Goal: Task Accomplishment & Management: Use online tool/utility

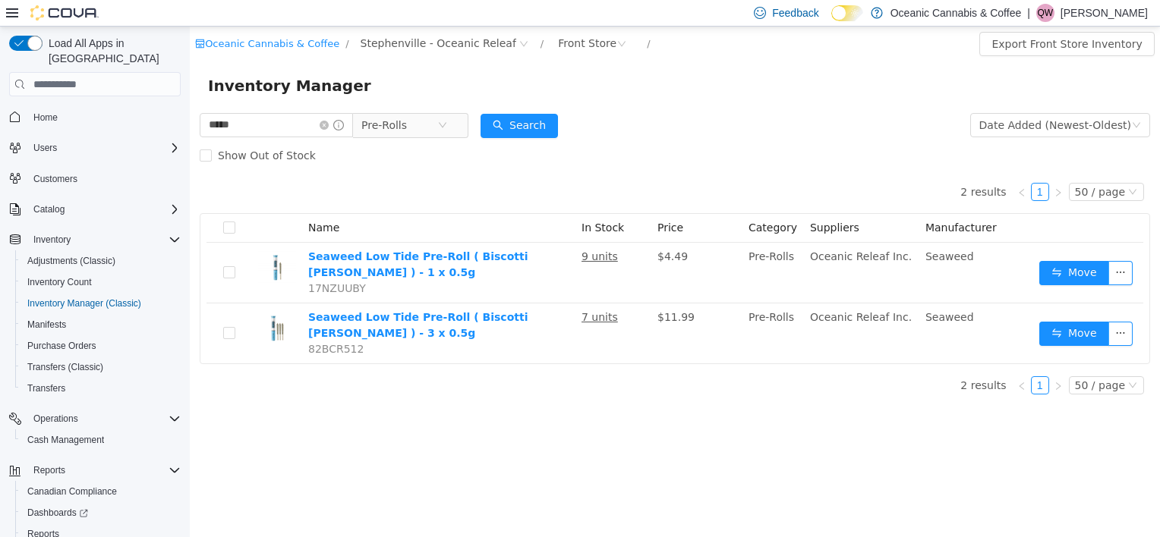
scroll to position [58, 0]
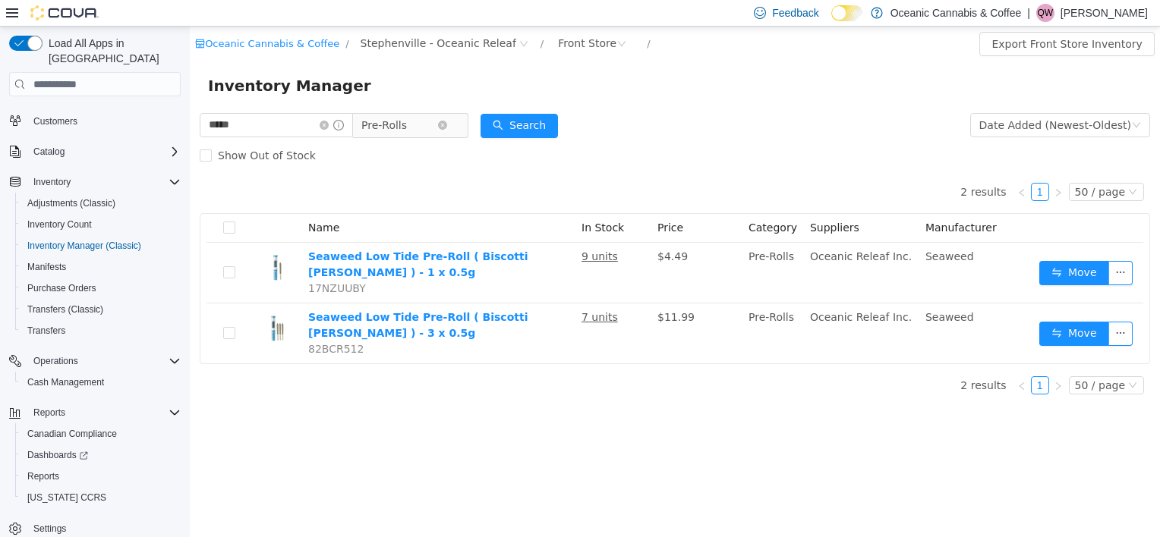
drag, startPoint x: 337, startPoint y: 123, endPoint x: 375, endPoint y: 115, distance: 38.7
click at [329, 123] on icon "icon: close-circle" at bounding box center [324, 125] width 9 height 9
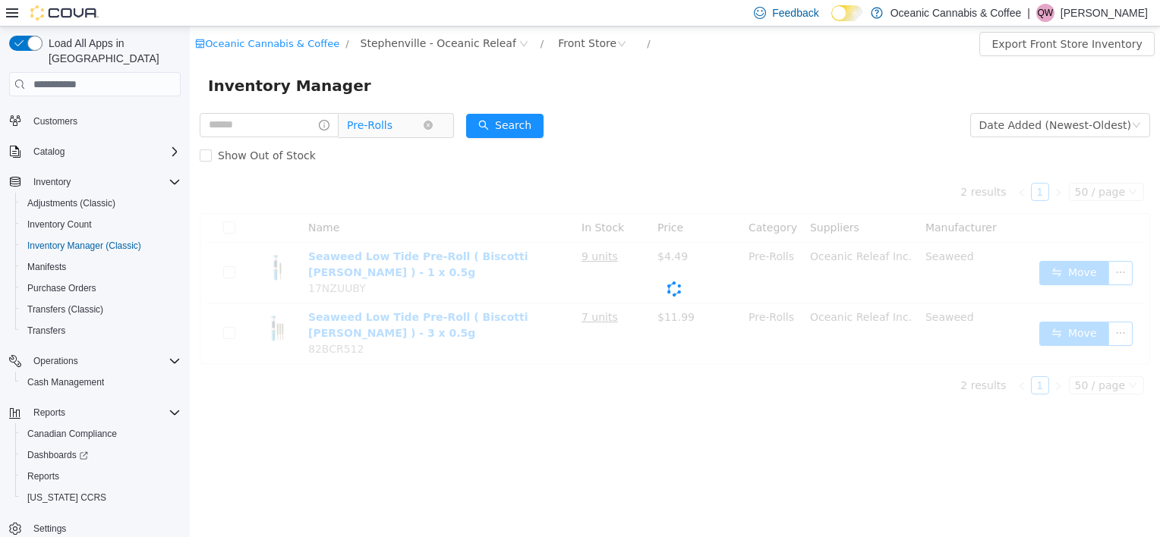
click at [413, 114] on span "Pre-Rolls" at bounding box center [385, 125] width 76 height 23
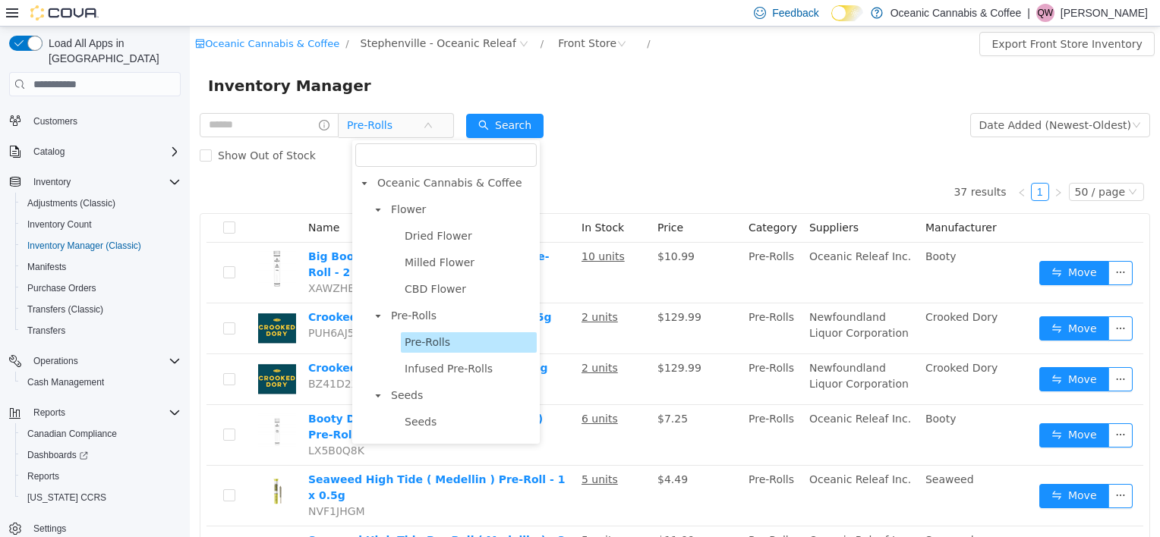
click at [462, 84] on div "Inventory Manager" at bounding box center [675, 86] width 934 height 24
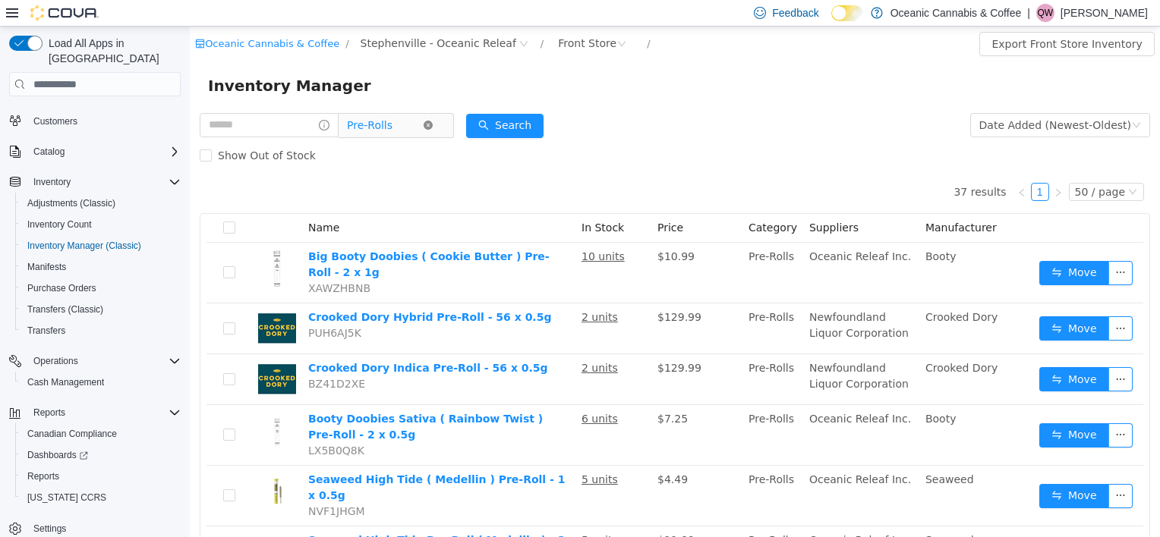
click at [441, 130] on span "Pre-Rolls" at bounding box center [390, 125] width 104 height 24
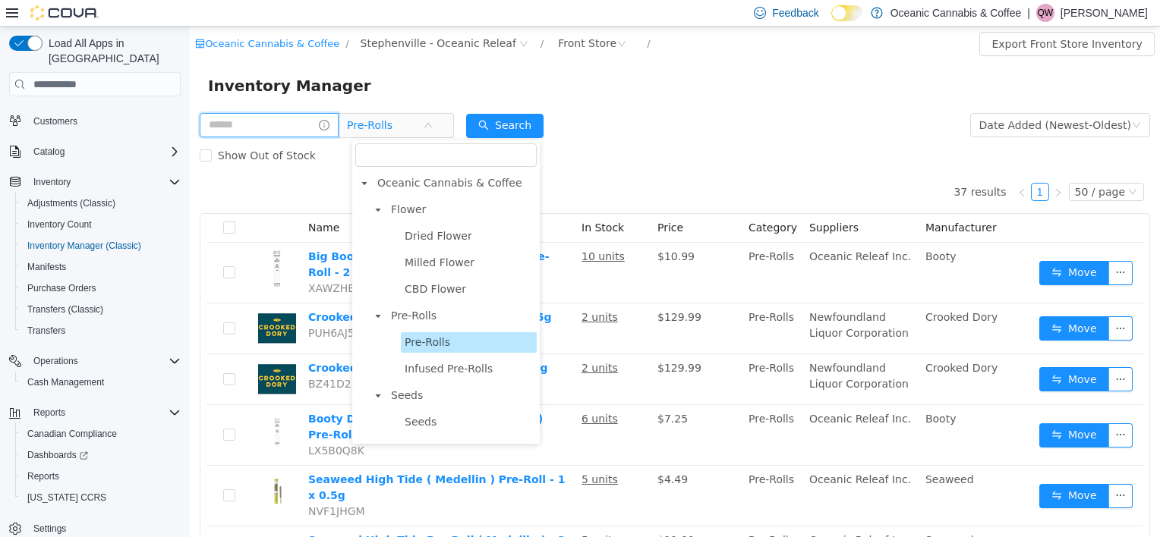
drag, startPoint x: 307, startPoint y: 132, endPoint x: 329, endPoint y: 123, distance: 23.8
click at [307, 132] on input "text" at bounding box center [269, 125] width 139 height 24
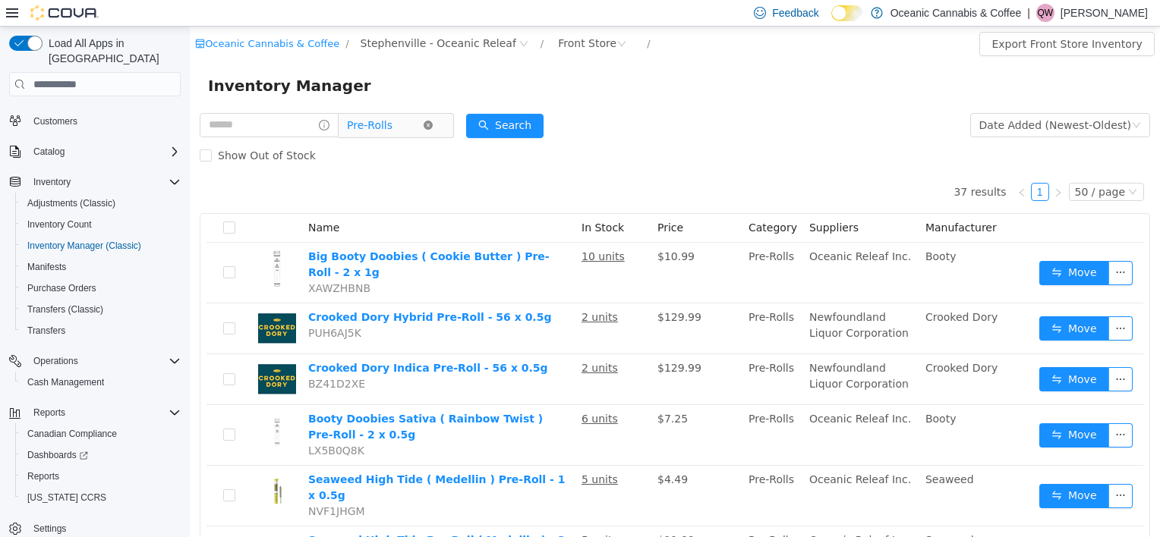
click at [433, 123] on icon "icon: close-circle" at bounding box center [428, 125] width 9 height 9
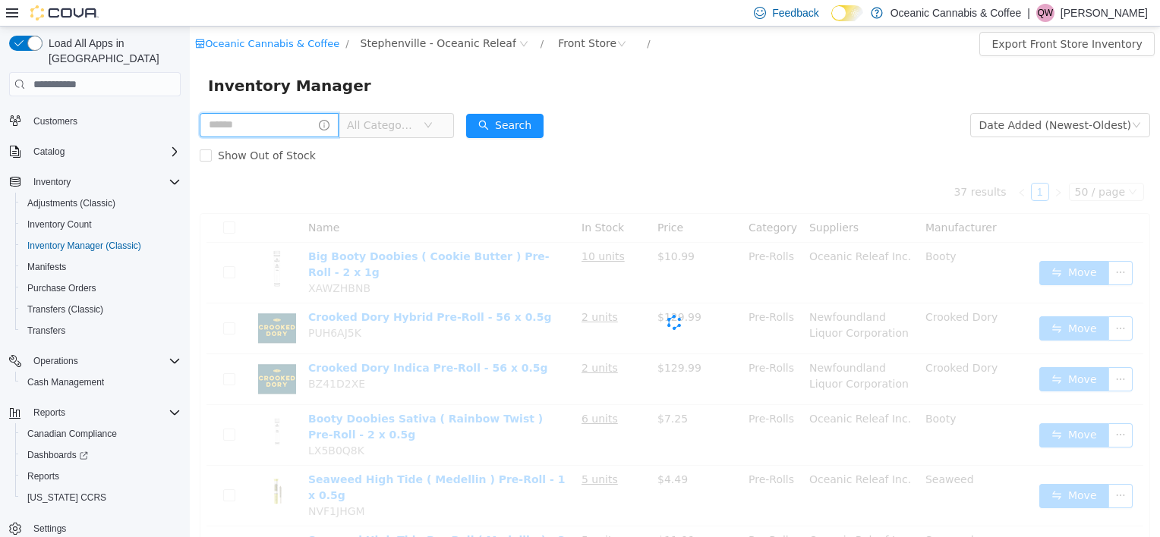
click at [292, 128] on input "text" at bounding box center [269, 125] width 139 height 24
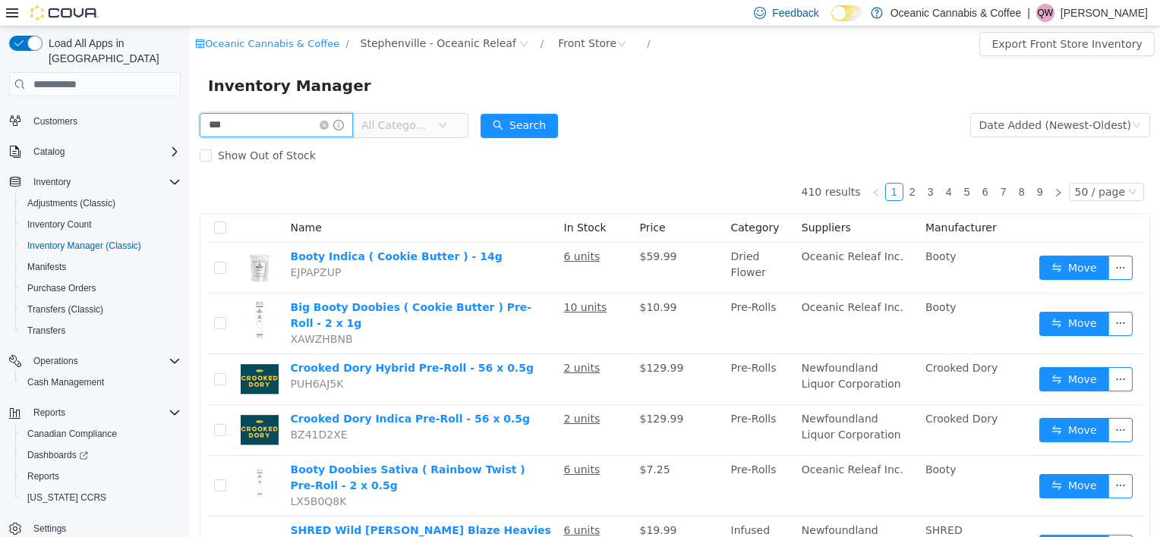
type input "***"
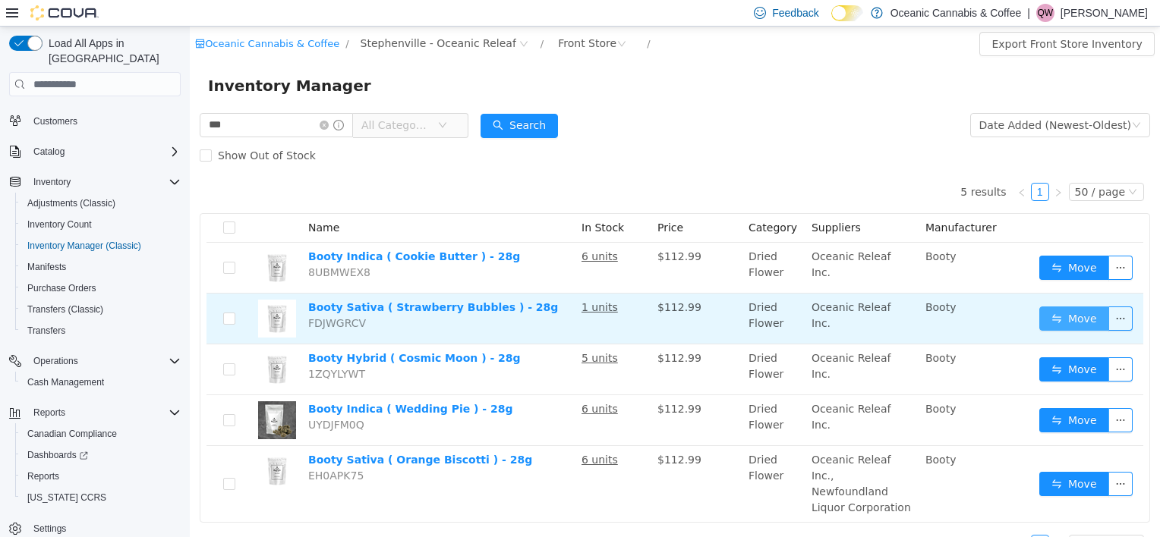
click at [1039, 312] on button "Move" at bounding box center [1074, 319] width 70 height 24
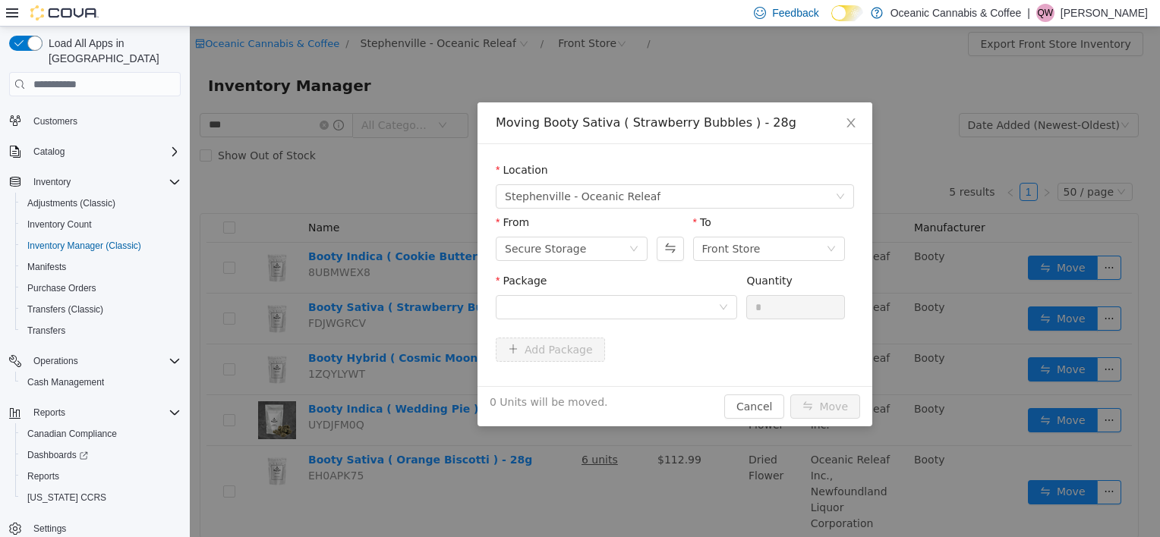
click at [595, 320] on div "Package" at bounding box center [616, 299] width 241 height 52
click at [604, 317] on div at bounding box center [611, 307] width 213 height 23
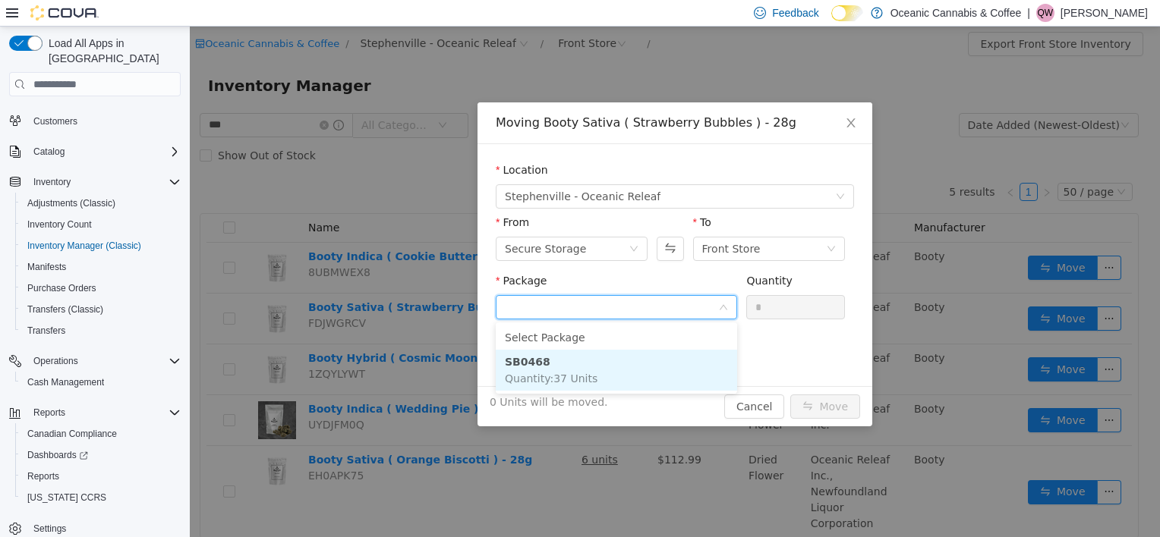
click at [575, 368] on li "SB0468 Quantity : 37 Units" at bounding box center [616, 370] width 241 height 41
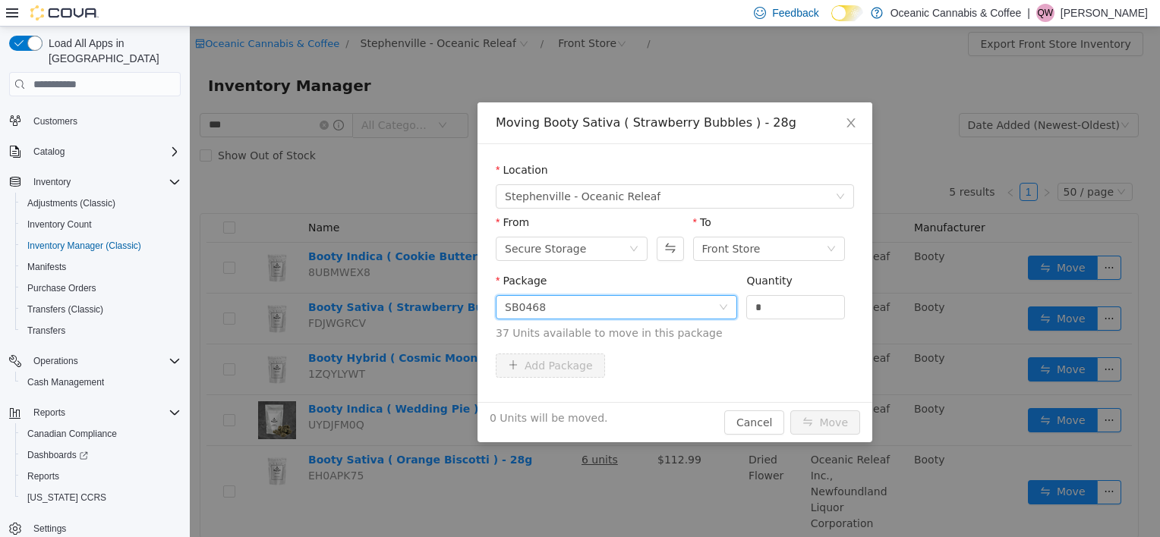
drag, startPoint x: 794, startPoint y: 298, endPoint x: 662, endPoint y: 336, distance: 137.4
click at [663, 336] on span "Package SB0468 Quantity * 37 Units available to move in this package" at bounding box center [675, 308] width 358 height 67
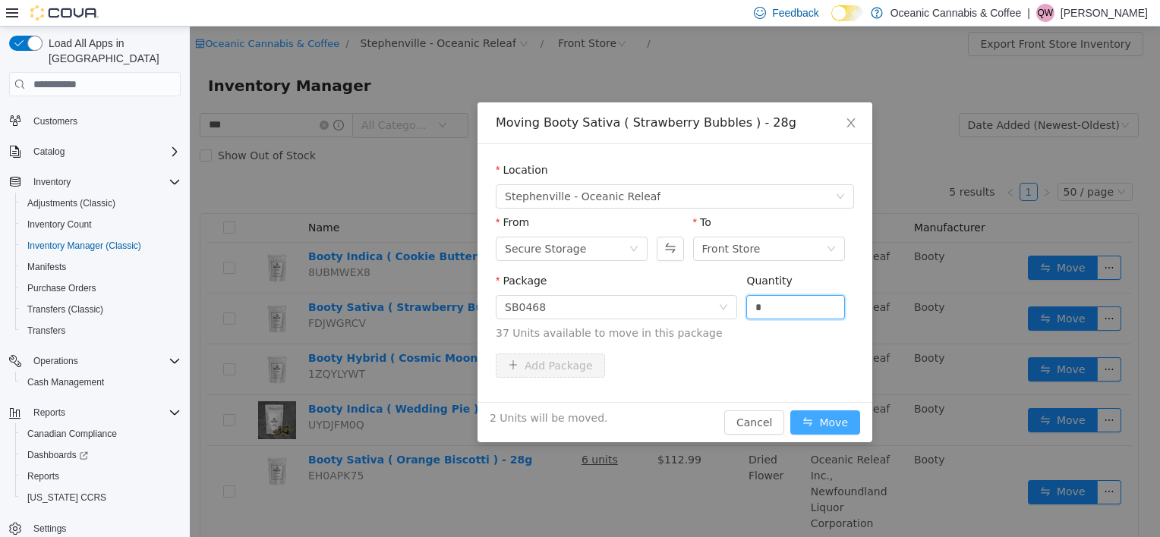
type input "*"
click at [843, 433] on button "Move" at bounding box center [825, 423] width 70 height 24
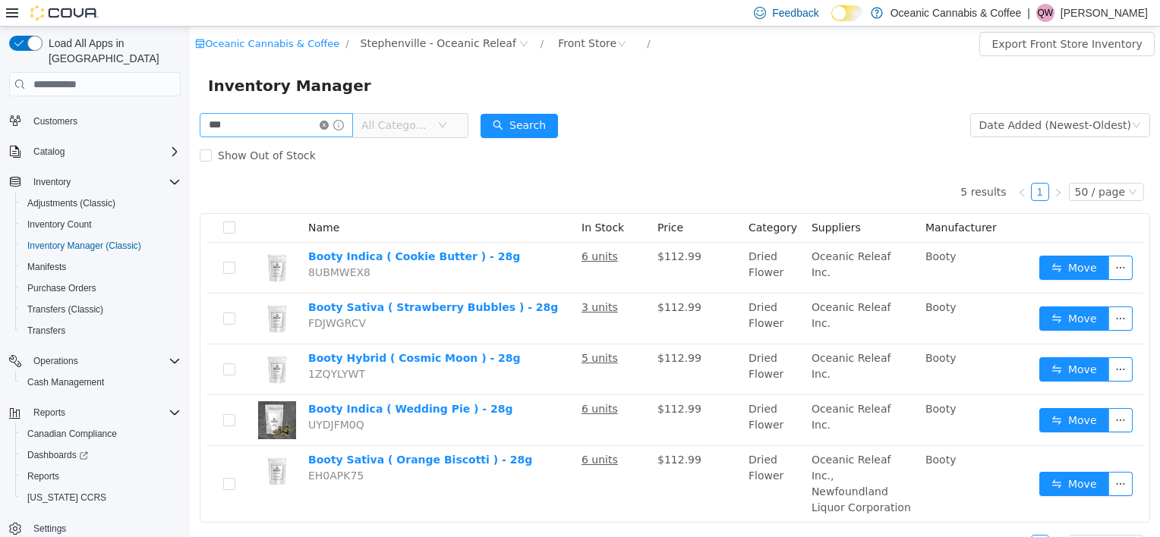
click at [329, 127] on icon "icon: close-circle" at bounding box center [324, 125] width 9 height 9
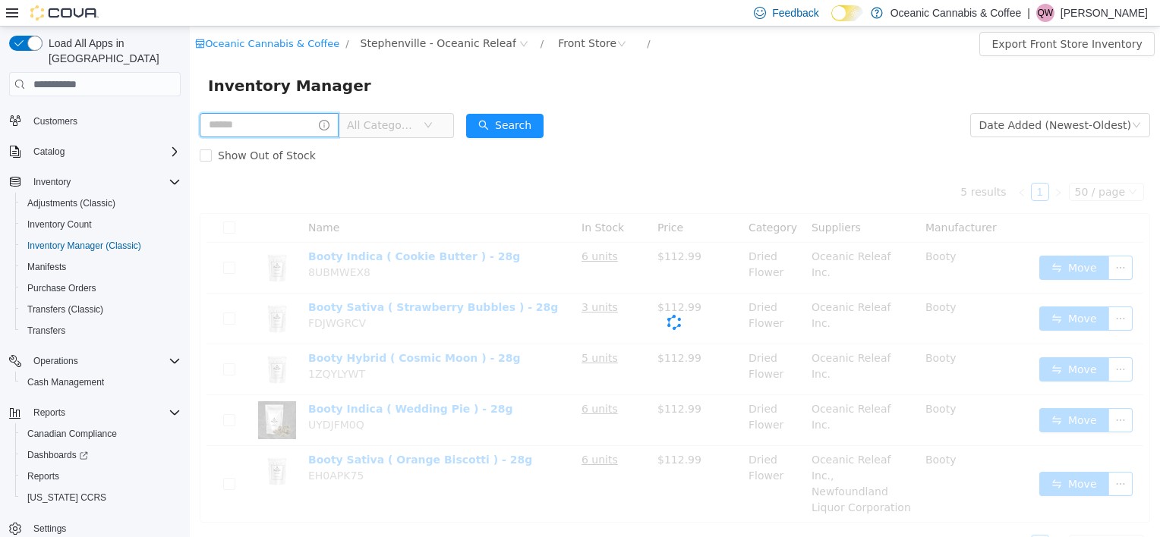
click at [282, 131] on input "text" at bounding box center [269, 125] width 139 height 24
type input "***"
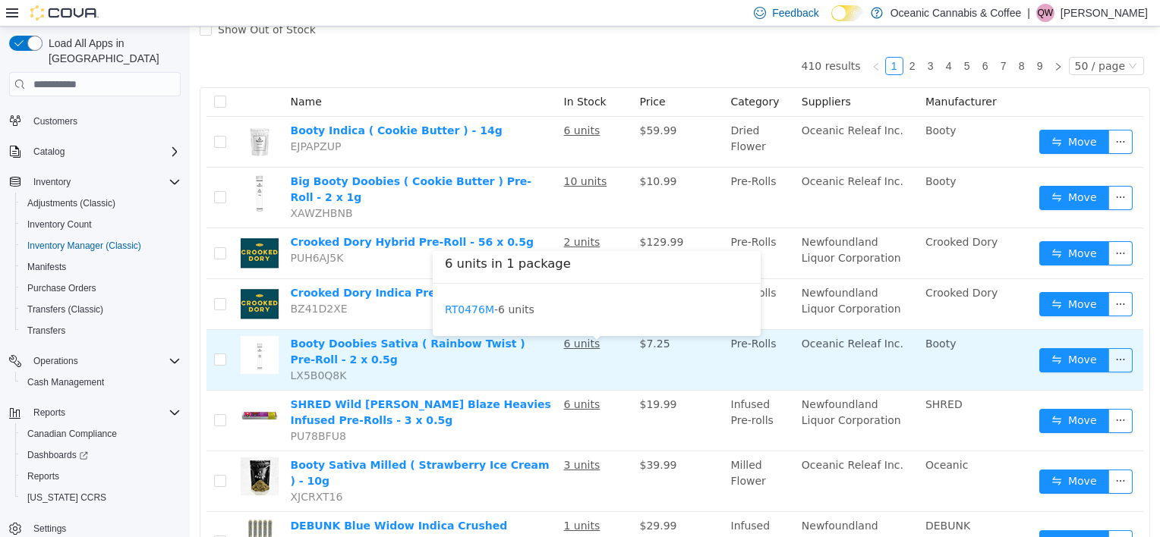
scroll to position [152, 0]
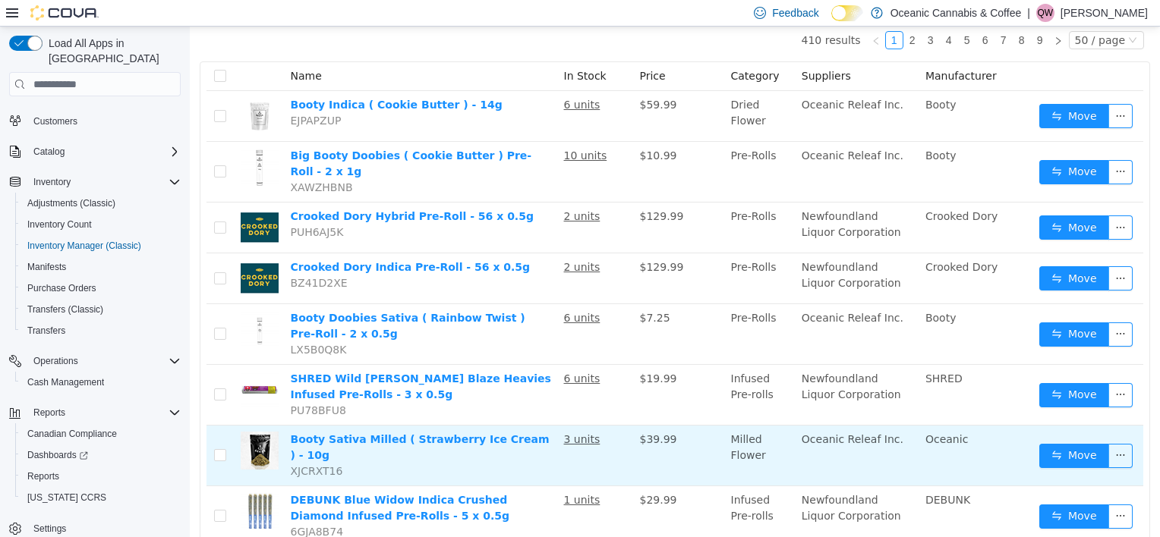
click at [1051, 447] on td "Move" at bounding box center [1088, 456] width 110 height 61
click at [1054, 454] on button "Move" at bounding box center [1074, 456] width 70 height 24
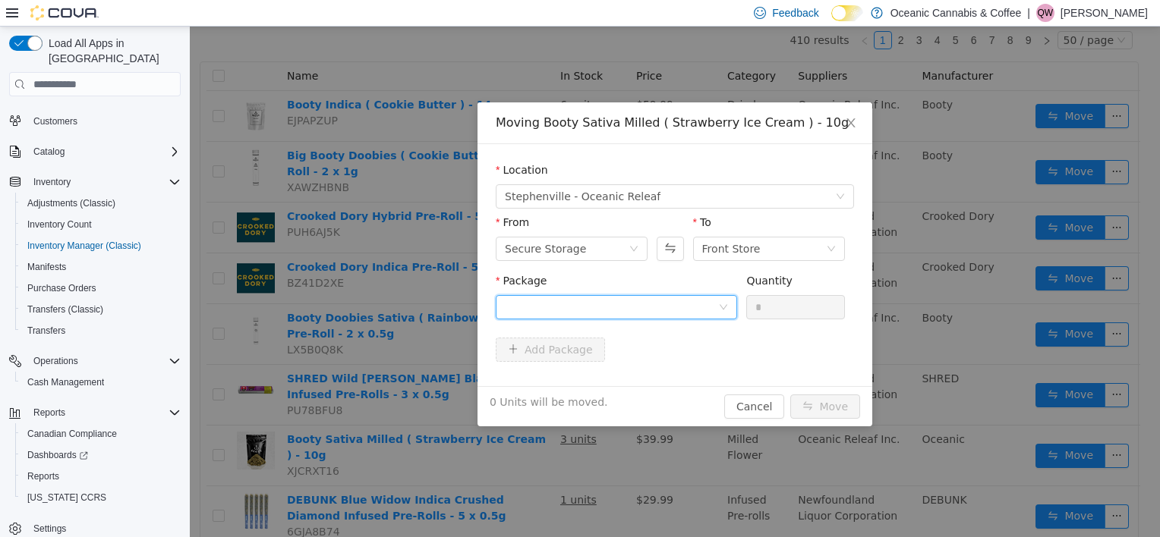
click at [629, 303] on div at bounding box center [611, 307] width 213 height 23
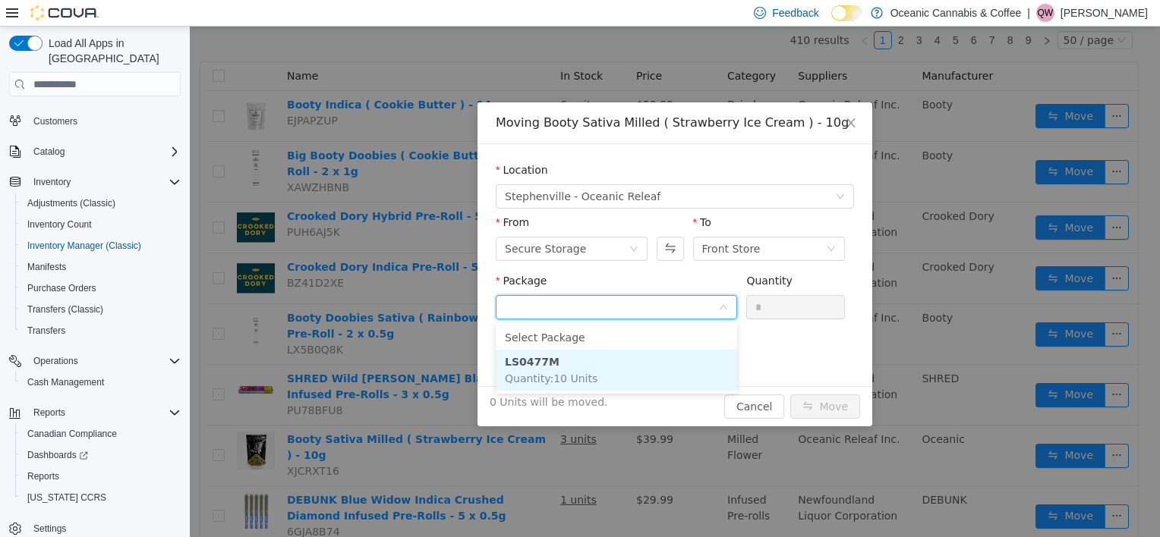
click at [600, 365] on li "LS0477M Quantity : 10 Units" at bounding box center [616, 370] width 241 height 41
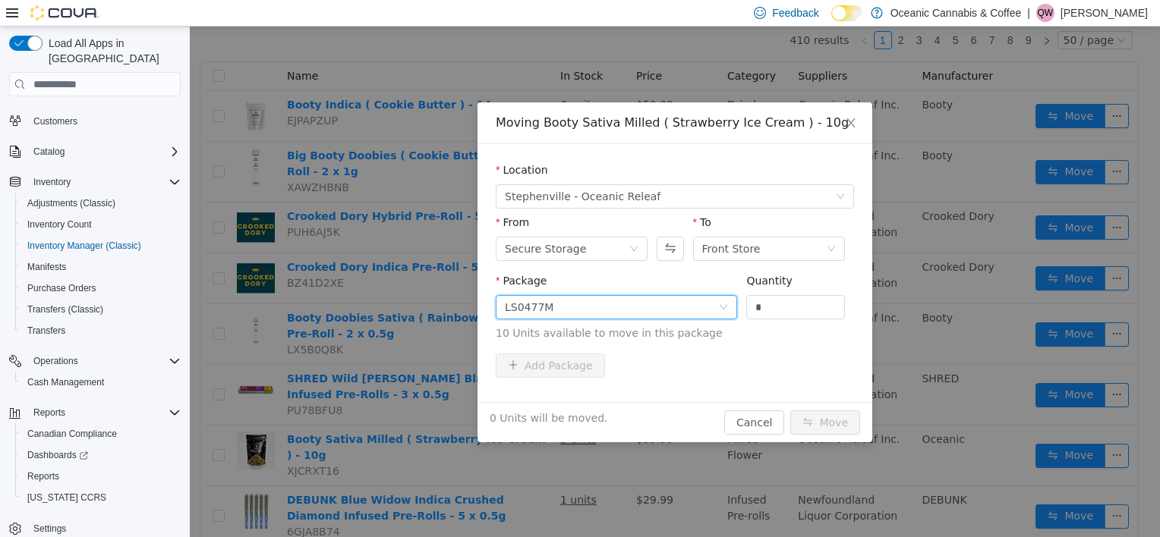
drag, startPoint x: 627, startPoint y: 318, endPoint x: 606, endPoint y: 320, distance: 21.4
click at [606, 320] on span "Package LS0477M Quantity * 10 Units available to move in this package" at bounding box center [675, 308] width 358 height 67
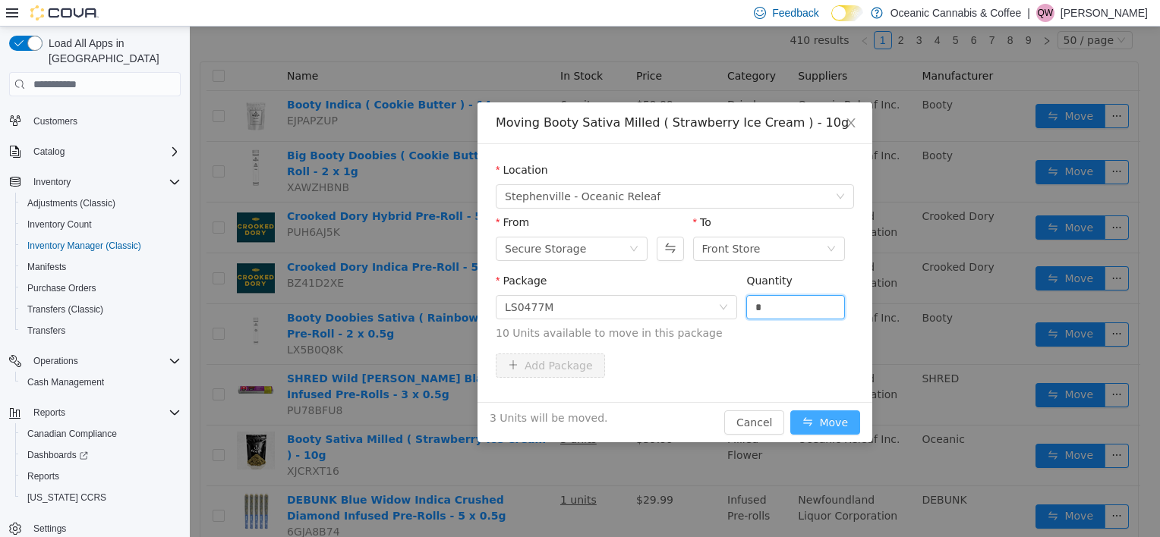
type input "*"
click at [843, 415] on button "Move" at bounding box center [825, 423] width 70 height 24
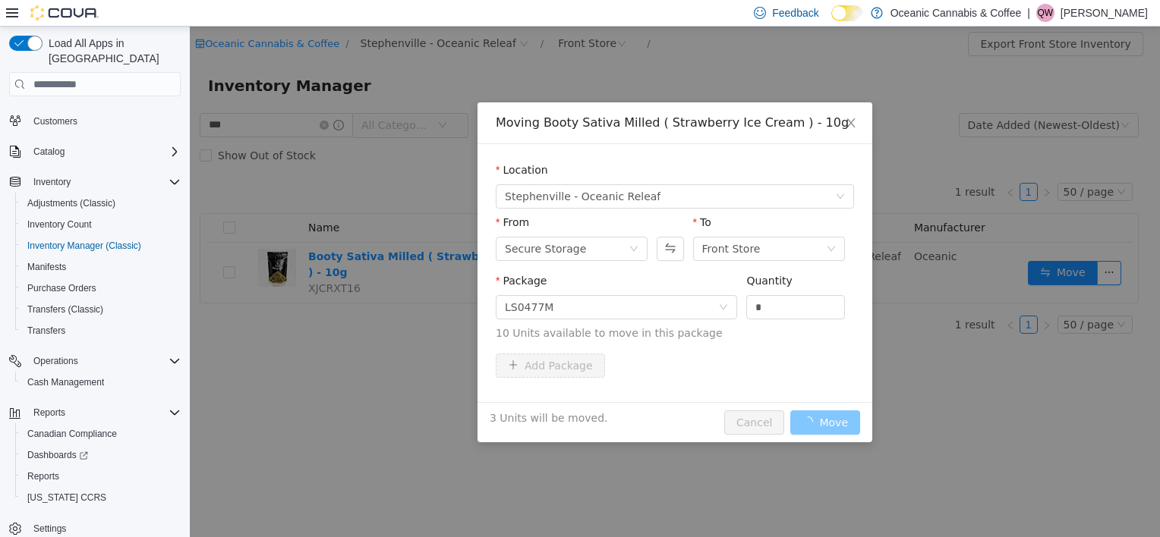
scroll to position [0, 0]
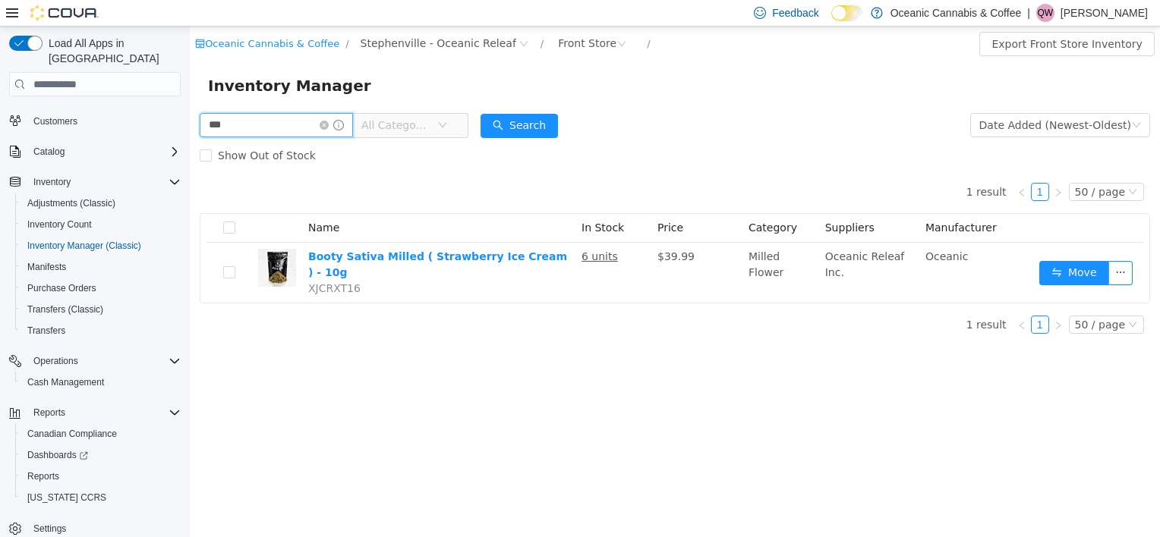
click at [229, 131] on input "***" at bounding box center [276, 125] width 153 height 24
type input "****"
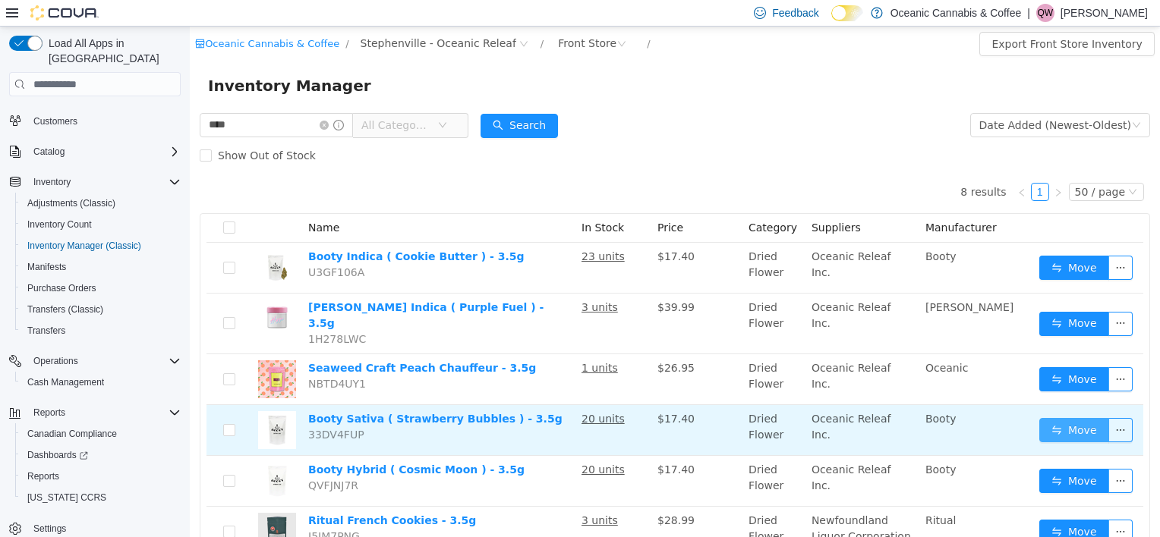
click at [1077, 418] on button "Move" at bounding box center [1074, 430] width 70 height 24
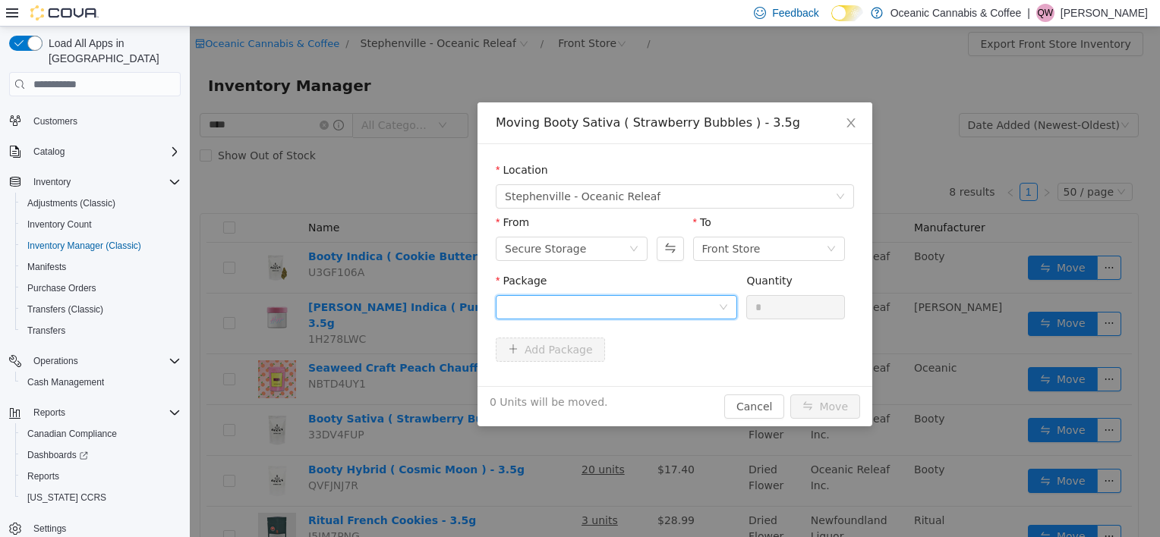
click at [680, 302] on div at bounding box center [611, 307] width 213 height 23
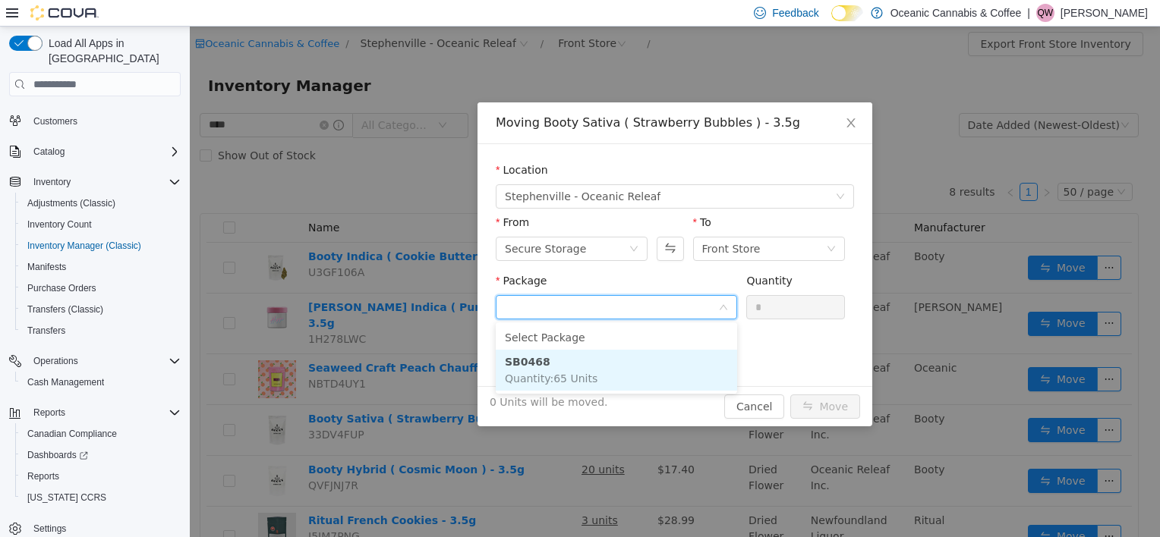
click at [616, 358] on li "SB0468 Quantity : 65 Units" at bounding box center [616, 370] width 241 height 41
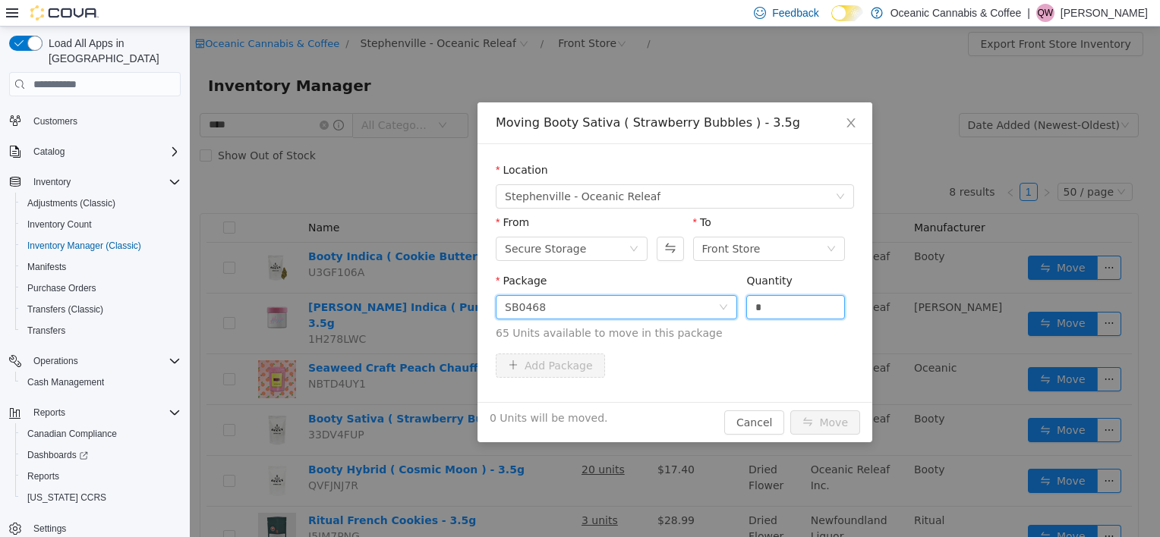
drag, startPoint x: 790, startPoint y: 304, endPoint x: 657, endPoint y: 316, distance: 133.4
click at [657, 316] on span "Package SB0468 Quantity * 65 Units available to move in this package" at bounding box center [675, 308] width 358 height 67
type input "*"
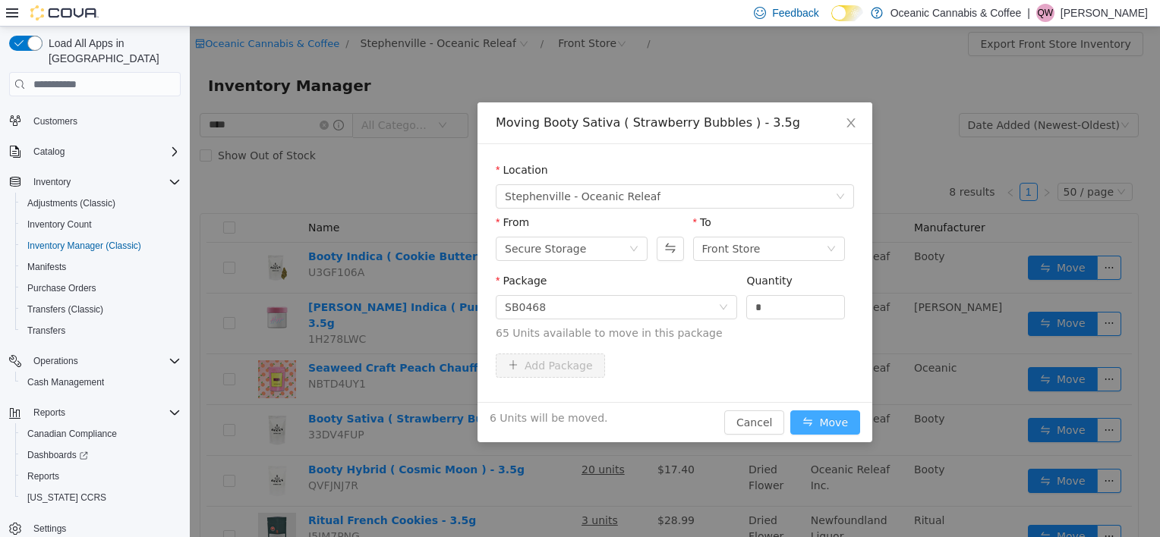
click at [824, 420] on button "Move" at bounding box center [825, 423] width 70 height 24
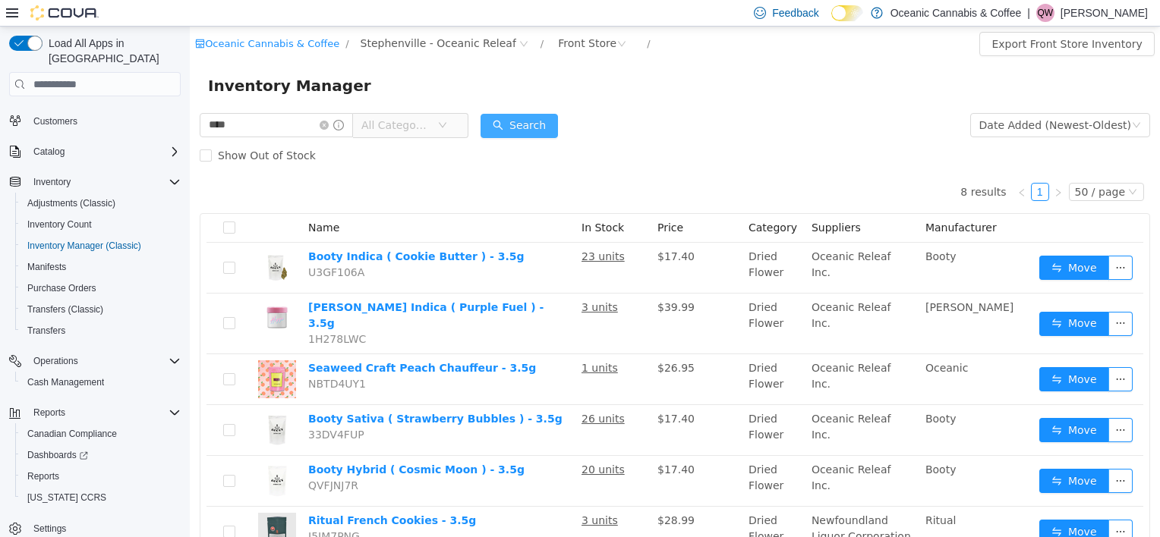
click at [537, 128] on button "Search" at bounding box center [519, 126] width 77 height 24
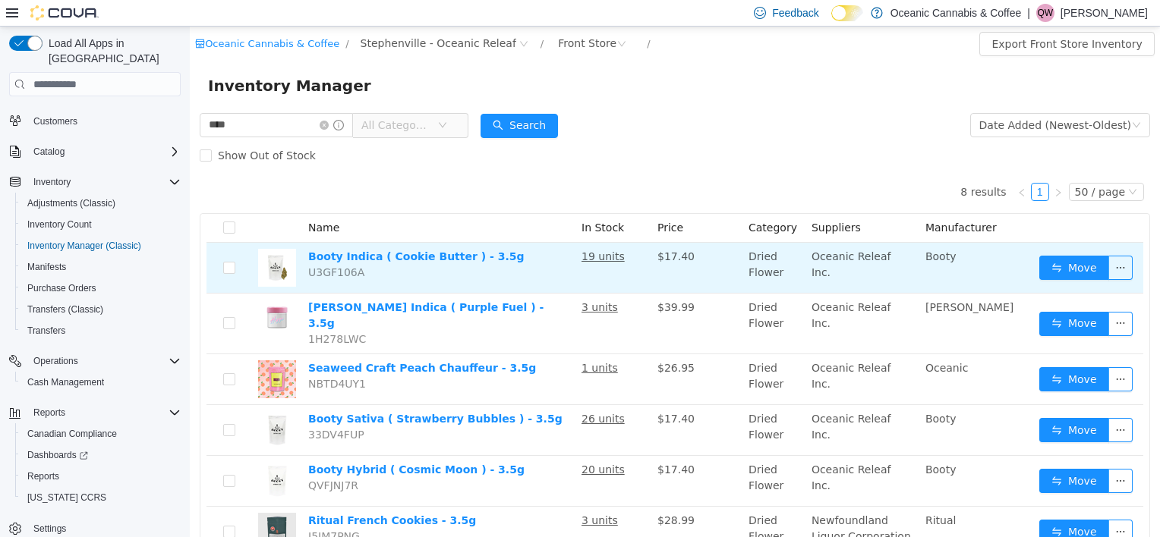
click at [1054, 255] on td "Move" at bounding box center [1088, 268] width 110 height 51
click at [1054, 264] on button "Move" at bounding box center [1074, 268] width 70 height 24
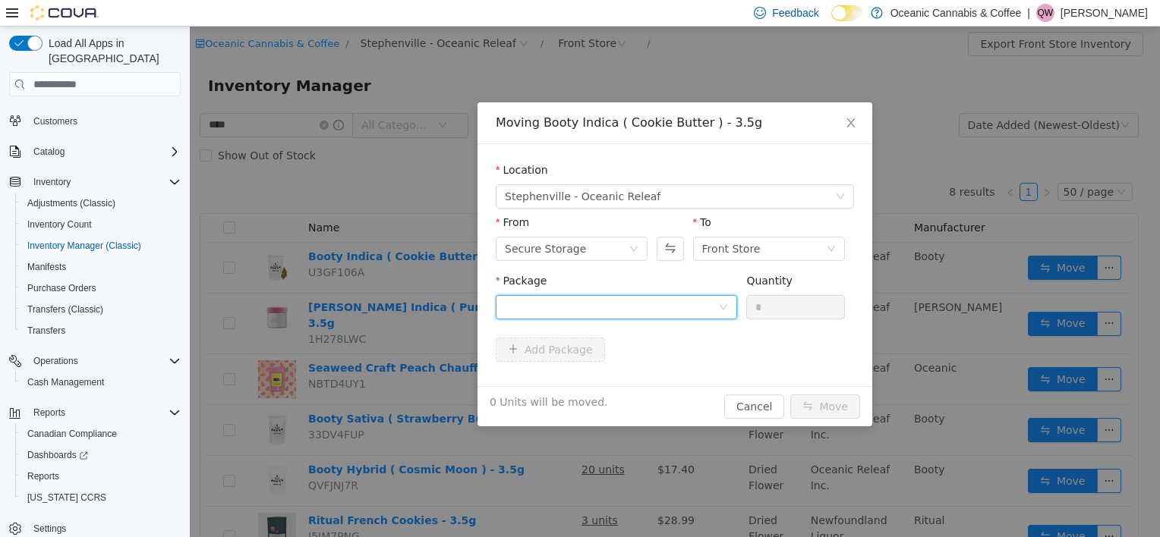
click at [619, 313] on div at bounding box center [611, 307] width 213 height 23
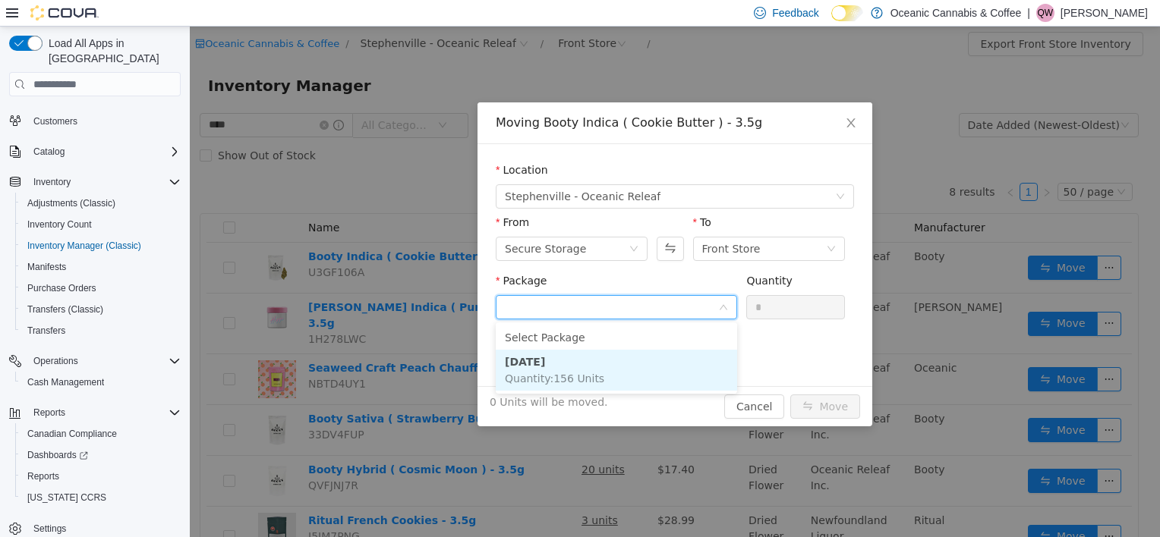
click at [629, 360] on li "[DATE] Quantity : 156 Units" at bounding box center [616, 370] width 241 height 41
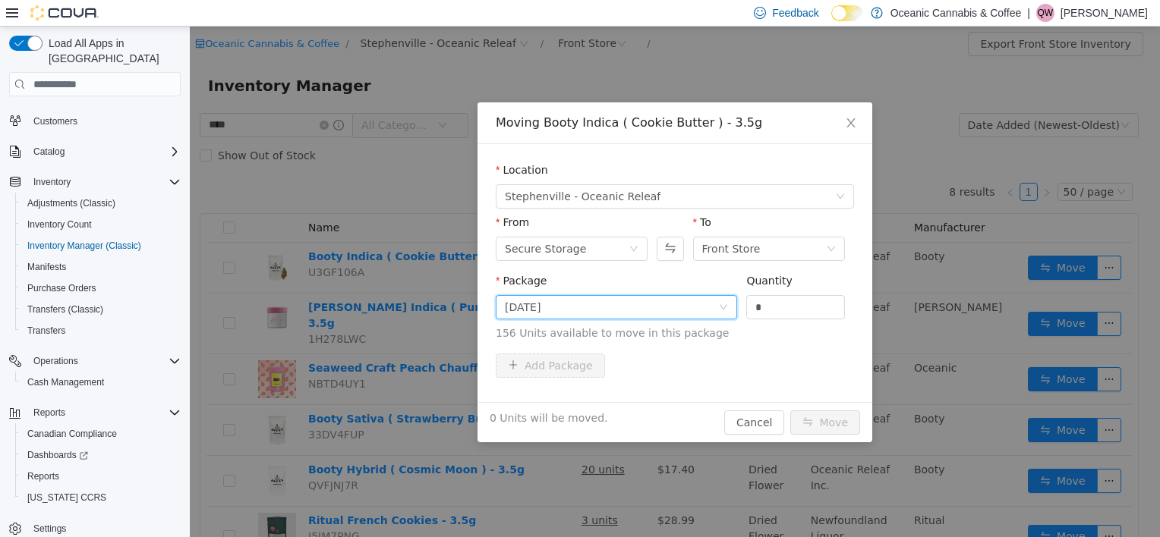
drag, startPoint x: 744, startPoint y: 309, endPoint x: 735, endPoint y: 303, distance: 10.9
click at [737, 305] on span "Package [DATE] Quantity * 156 Units available to move in this package" at bounding box center [675, 308] width 358 height 67
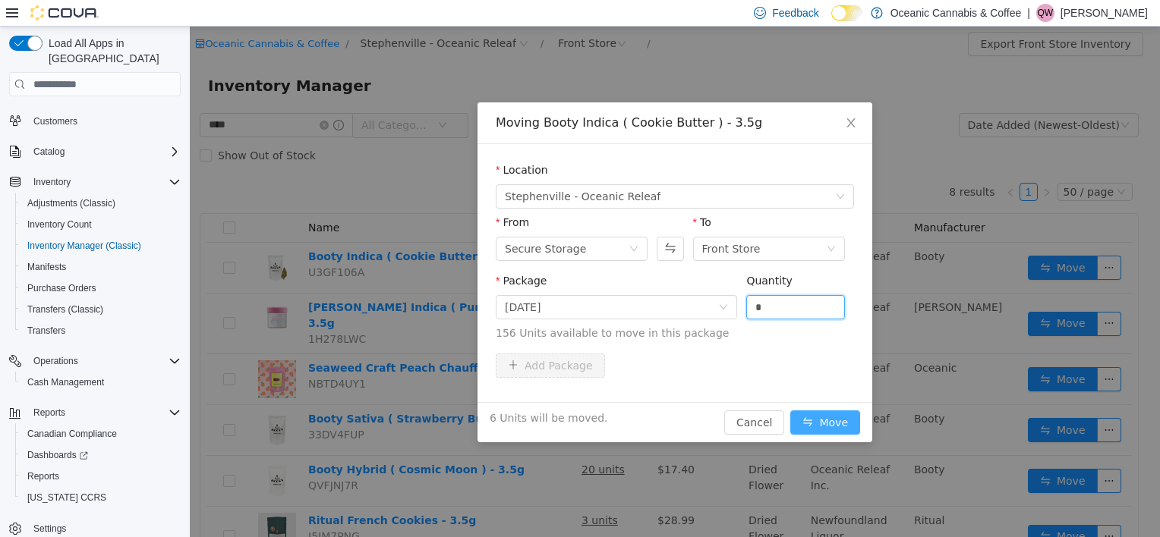
type input "*"
click at [833, 421] on button "Move" at bounding box center [825, 423] width 70 height 24
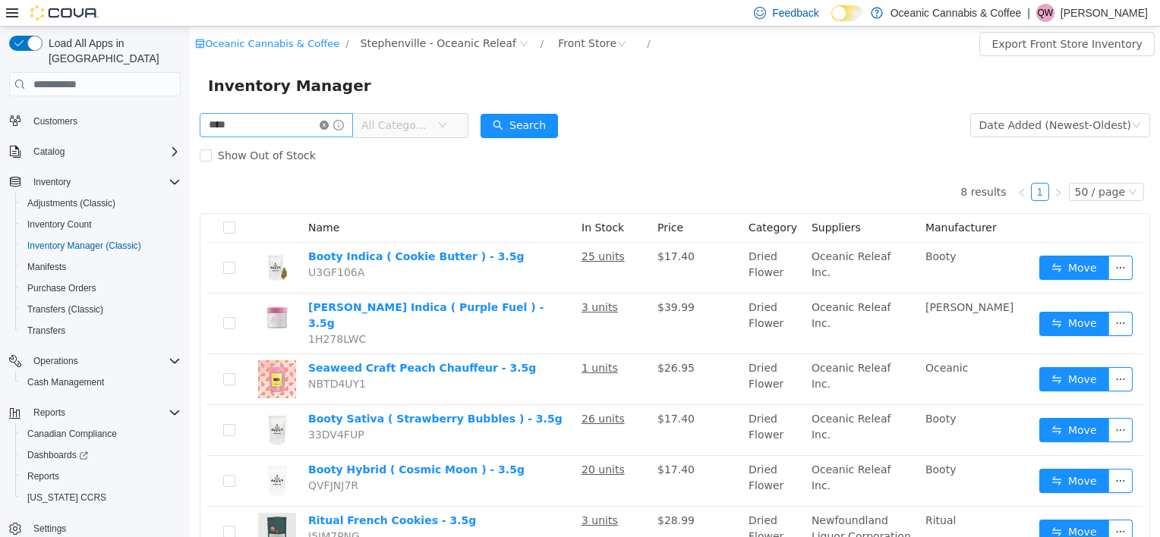
click at [329, 126] on icon "icon: close-circle" at bounding box center [324, 125] width 9 height 9
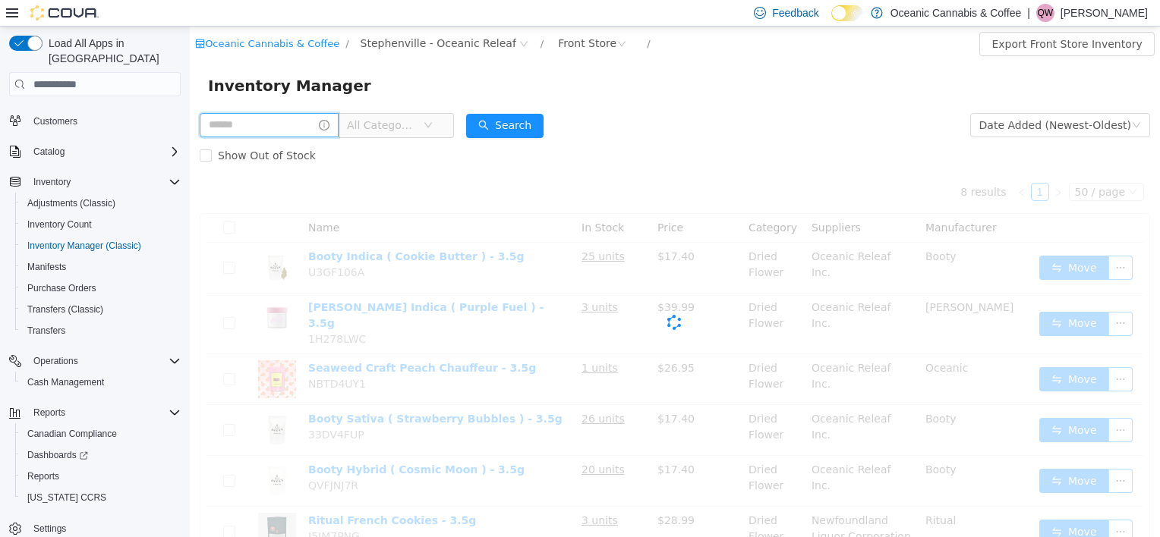
click at [303, 129] on input "text" at bounding box center [269, 125] width 139 height 24
type input "****"
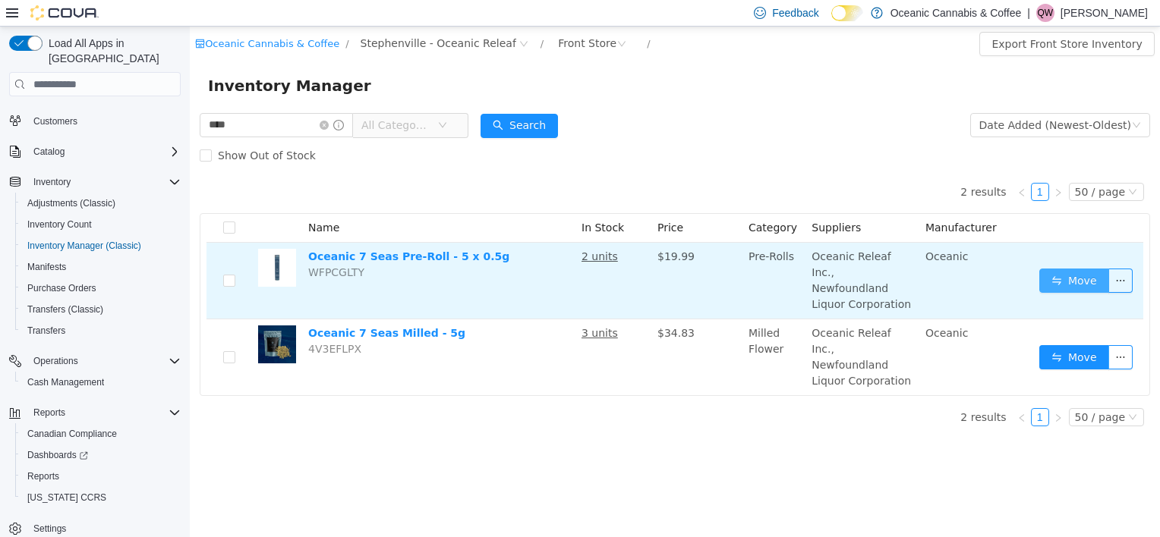
click at [1079, 269] on button "Move" at bounding box center [1074, 281] width 70 height 24
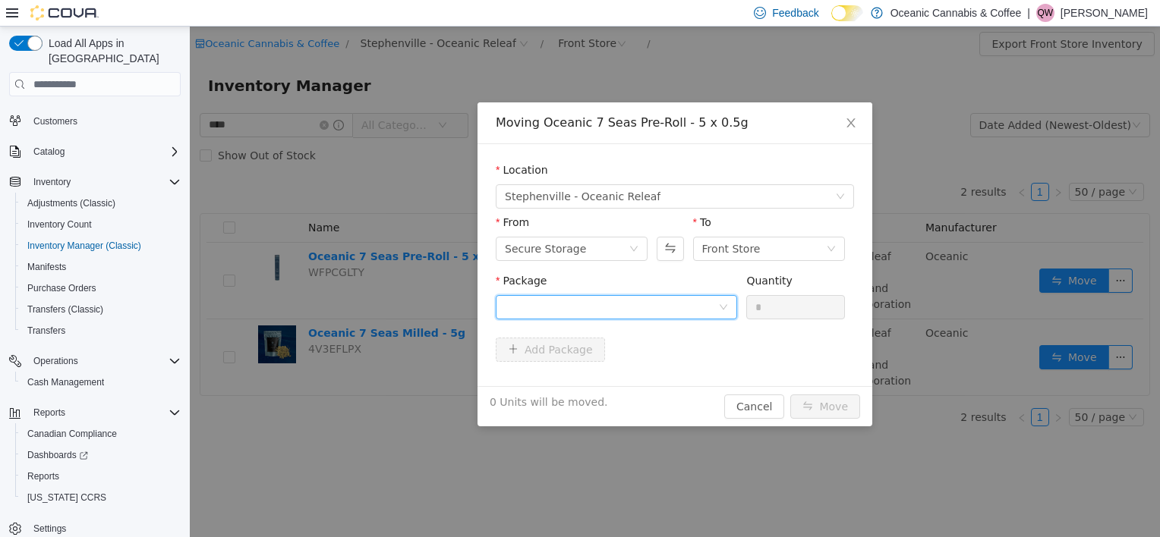
click at [591, 319] on div at bounding box center [616, 307] width 241 height 24
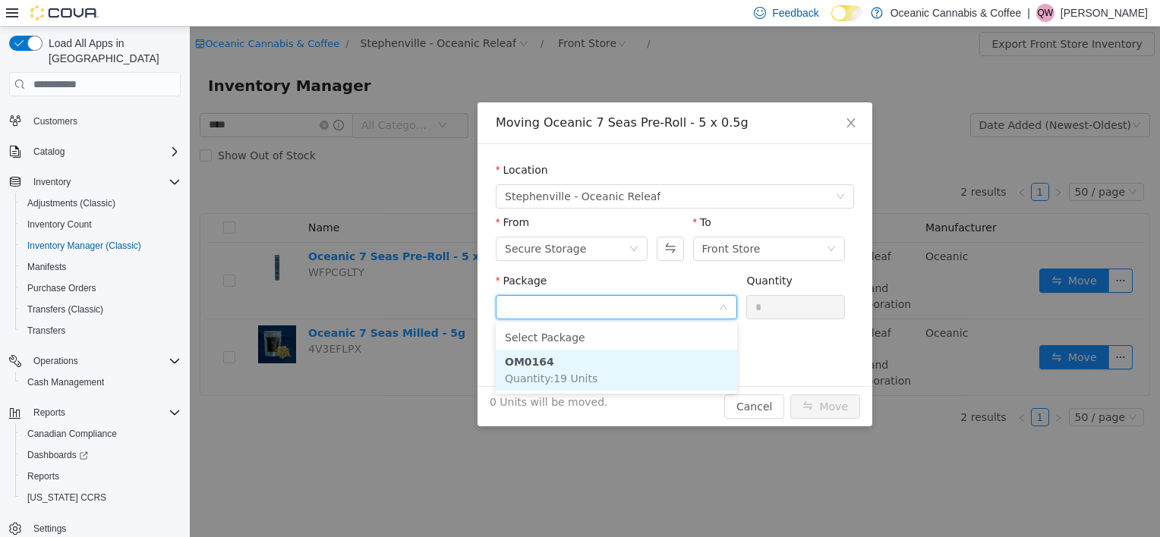
click at [589, 367] on li "OM0164 Quantity : 19 Units" at bounding box center [616, 370] width 241 height 41
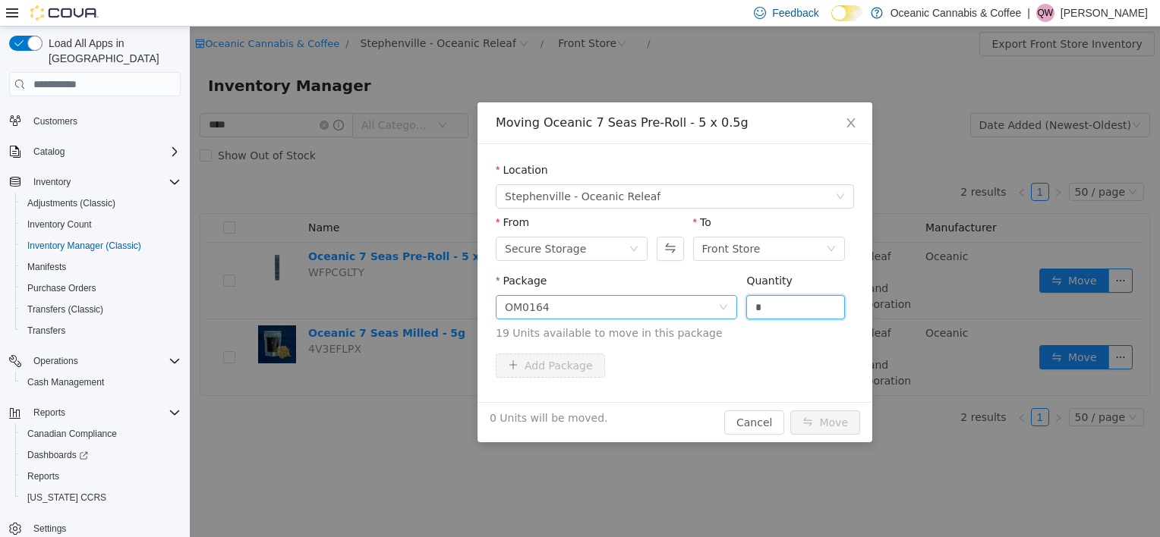
drag, startPoint x: 765, startPoint y: 305, endPoint x: 708, endPoint y: 317, distance: 58.8
click at [708, 317] on span "Package OM0164 Quantity * 19 Units available to move in this package" at bounding box center [675, 308] width 358 height 67
type input "*"
click at [808, 424] on button "Move" at bounding box center [825, 423] width 70 height 24
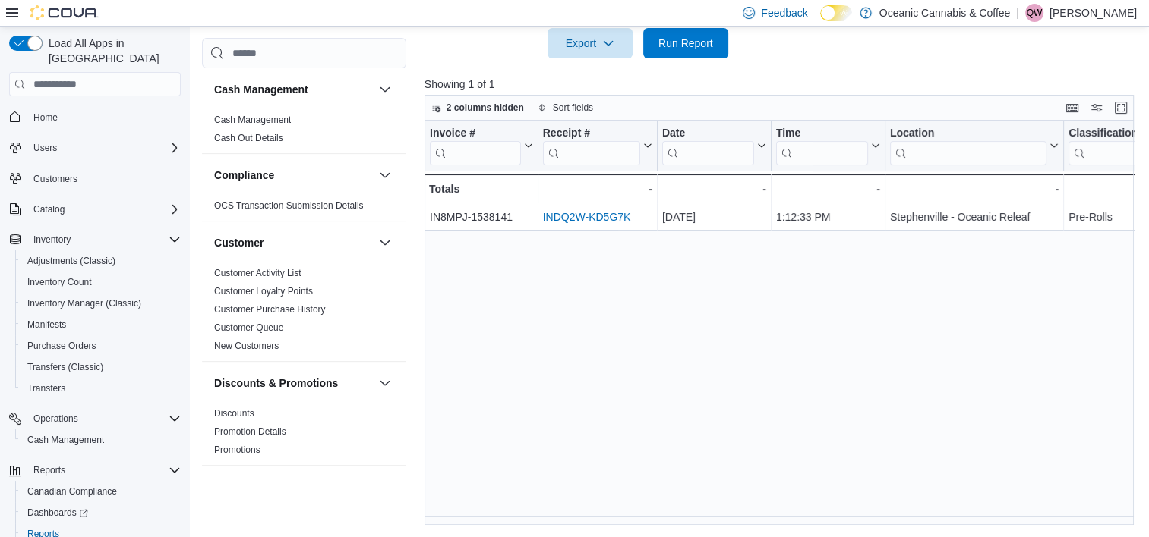
scroll to position [911, 0]
